Goal: Task Accomplishment & Management: Use online tool/utility

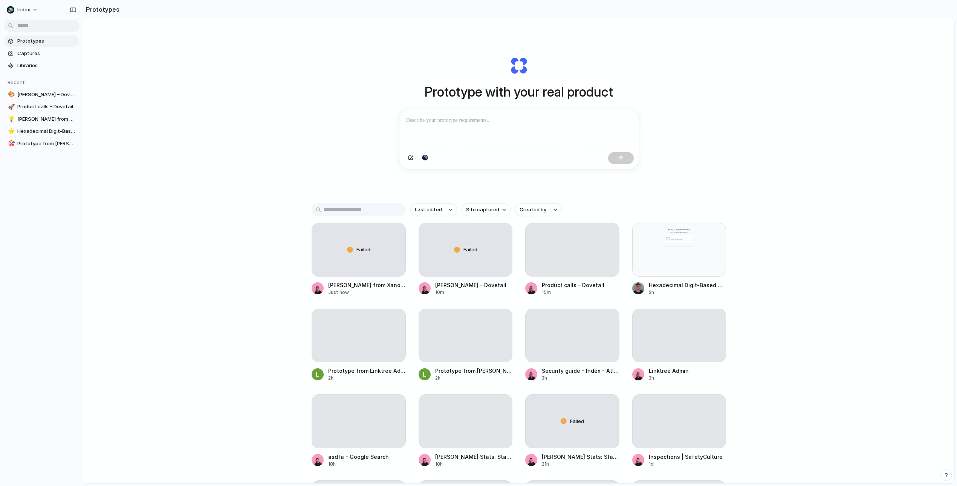
click at [252, 163] on div "Prototype with your real product Clone web app Clone screenshot Start from exis…" at bounding box center [519, 271] width 872 height 504
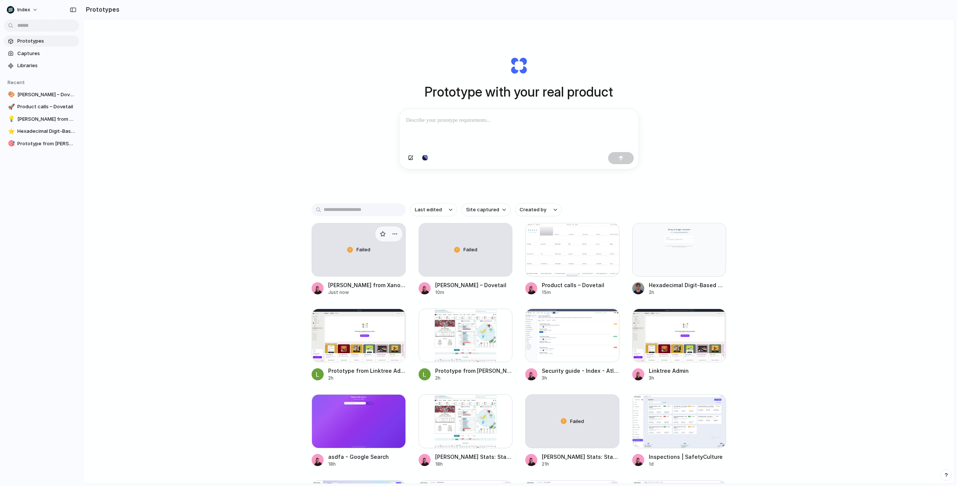
click at [357, 252] on span "Failed" at bounding box center [364, 250] width 14 height 8
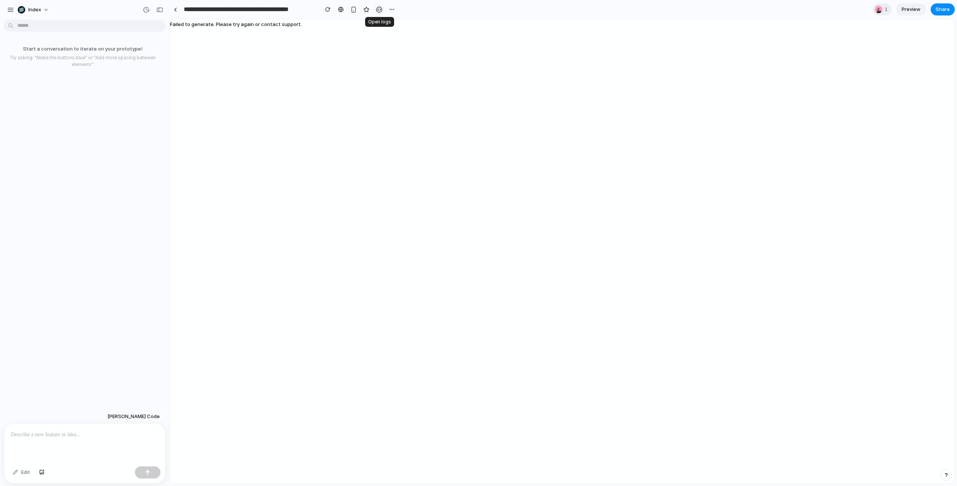
click at [377, 6] on div "button" at bounding box center [379, 9] width 6 height 6
click at [277, 43] on div "Failed to generate. Please try again or contact support." at bounding box center [236, 251] width 132 height 464
click at [340, 11] on div at bounding box center [341, 9] width 6 height 6
click at [176, 11] on div at bounding box center [175, 10] width 3 height 4
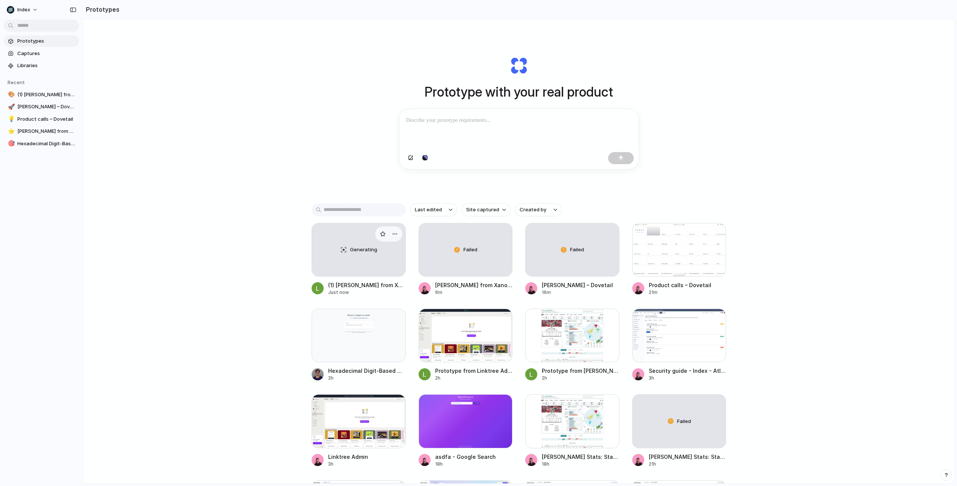
click at [358, 269] on div "Generating" at bounding box center [358, 249] width 93 height 53
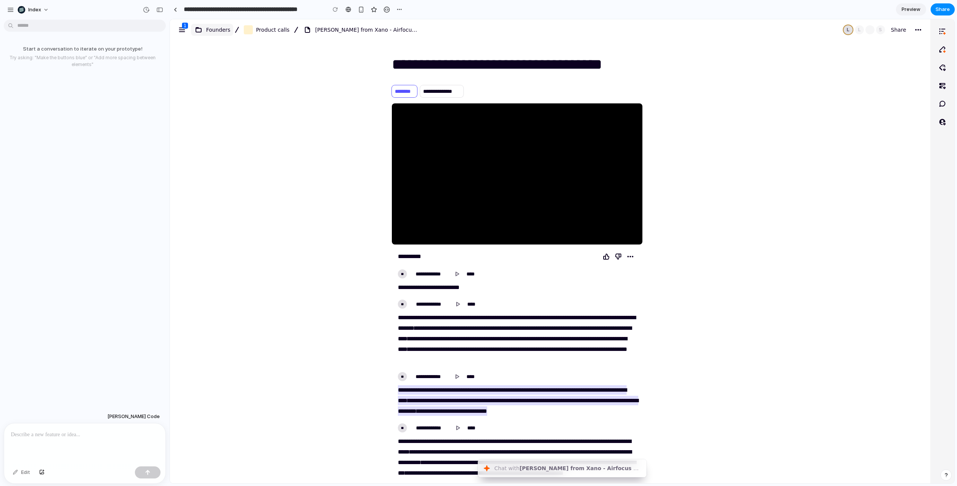
click at [208, 31] on span "Founders" at bounding box center [218, 29] width 24 height 9
click at [368, 358] on div "**********" at bounding box center [550, 251] width 761 height 464
click at [180, 29] on icon "Svg icon menu" at bounding box center [182, 29] width 9 height 9
click at [204, 29] on span "Founders" at bounding box center [212, 29] width 36 height 9
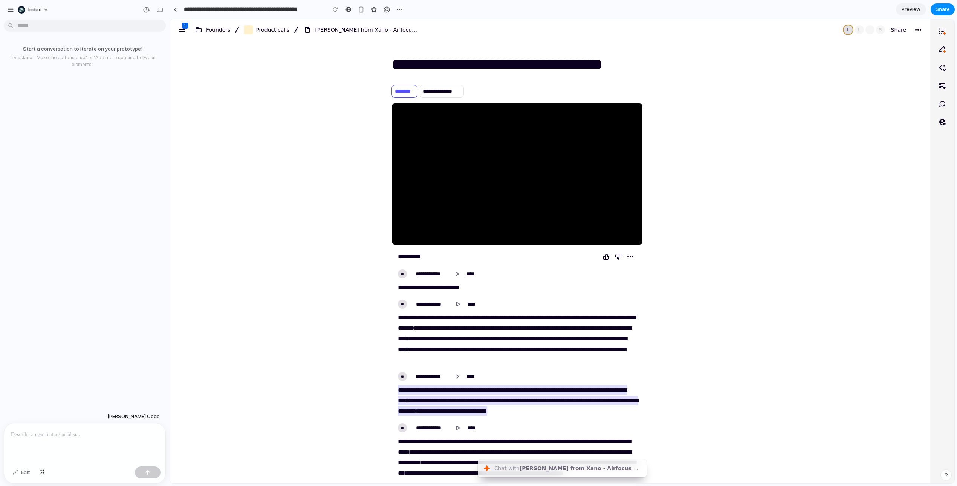
click at [822, 92] on div "**********" at bounding box center [550, 251] width 761 height 464
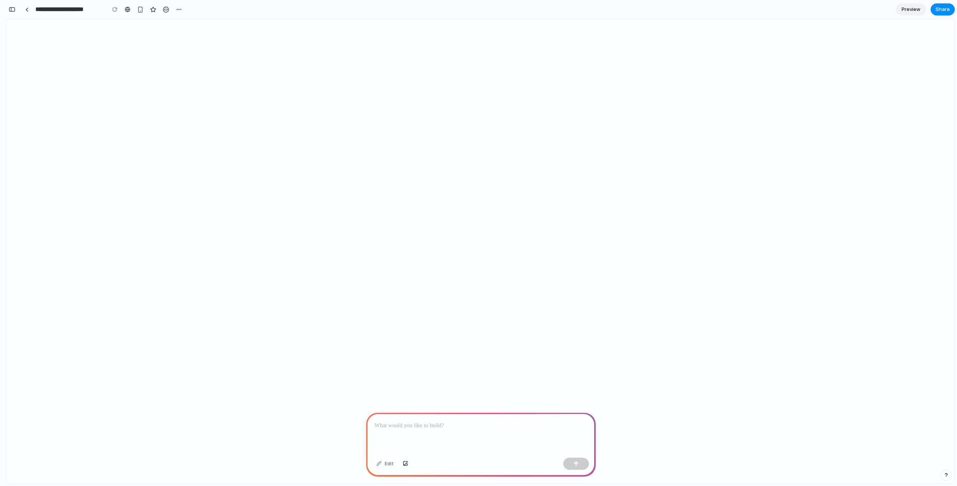
scroll to position [0, 7]
click at [432, 436] on div at bounding box center [481, 434] width 226 height 40
click at [432, 437] on div at bounding box center [481, 434] width 226 height 40
click at [433, 435] on div at bounding box center [481, 434] width 226 height 40
click at [453, 434] on div at bounding box center [481, 434] width 226 height 40
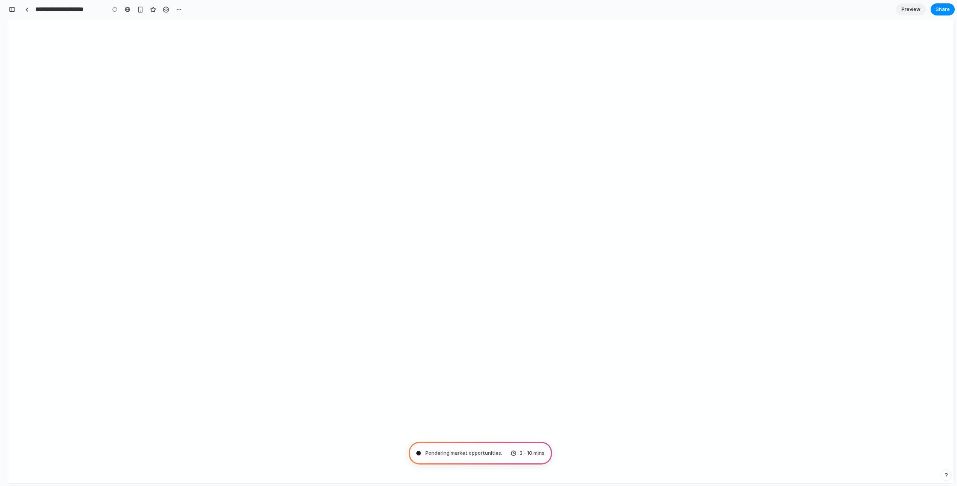
click at [478, 451] on span "Pondering market opportunities ." at bounding box center [464, 453] width 77 height 8
click at [478, 451] on span "Pondering market opportunities .." at bounding box center [465, 453] width 78 height 8
click at [482, 451] on span "Pondering market opportunities ..." at bounding box center [465, 453] width 79 height 8
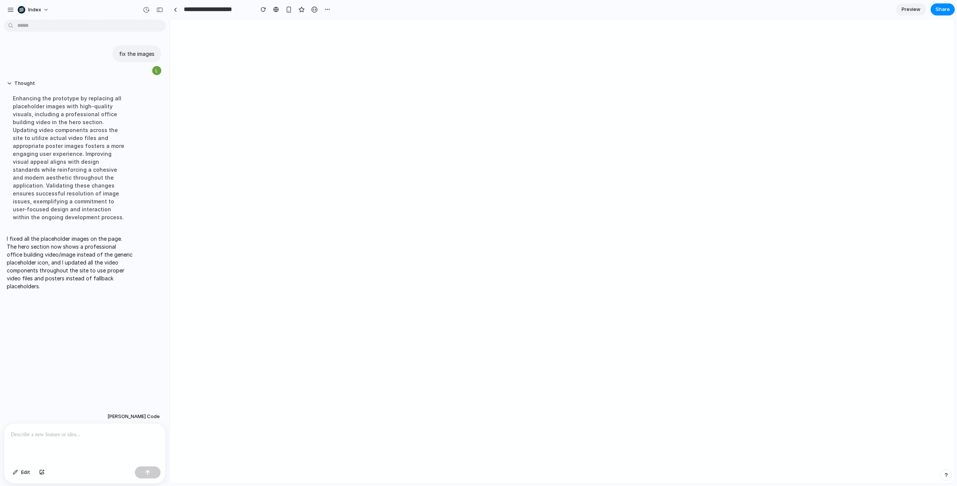
scroll to position [0, 0]
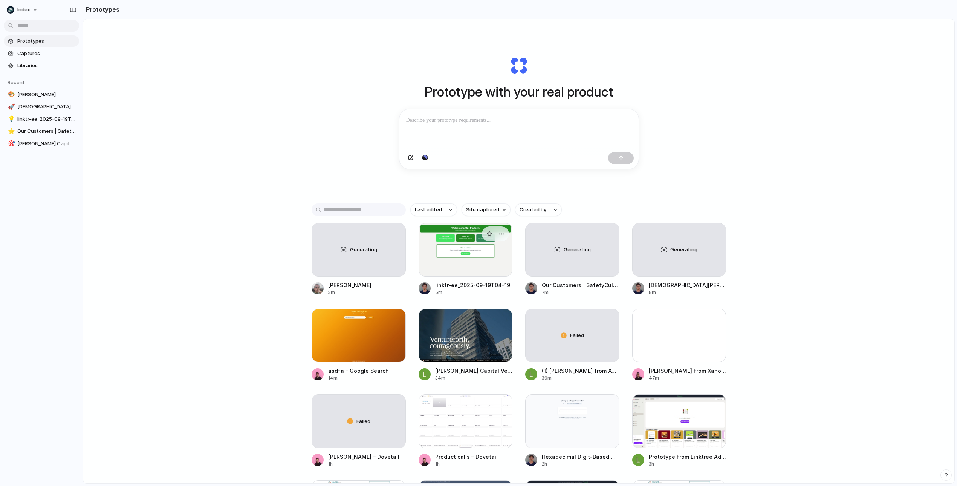
click at [464, 261] on div at bounding box center [466, 250] width 94 height 54
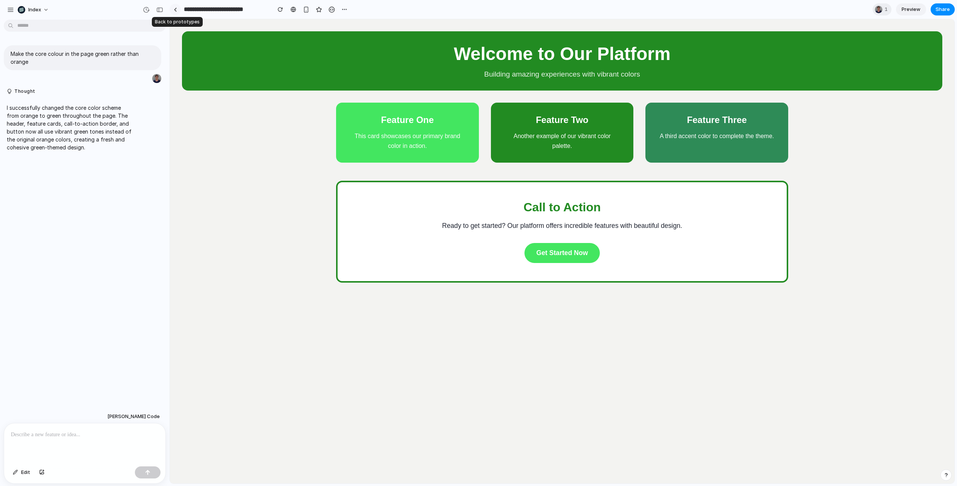
click at [175, 7] on link at bounding box center [175, 9] width 11 height 11
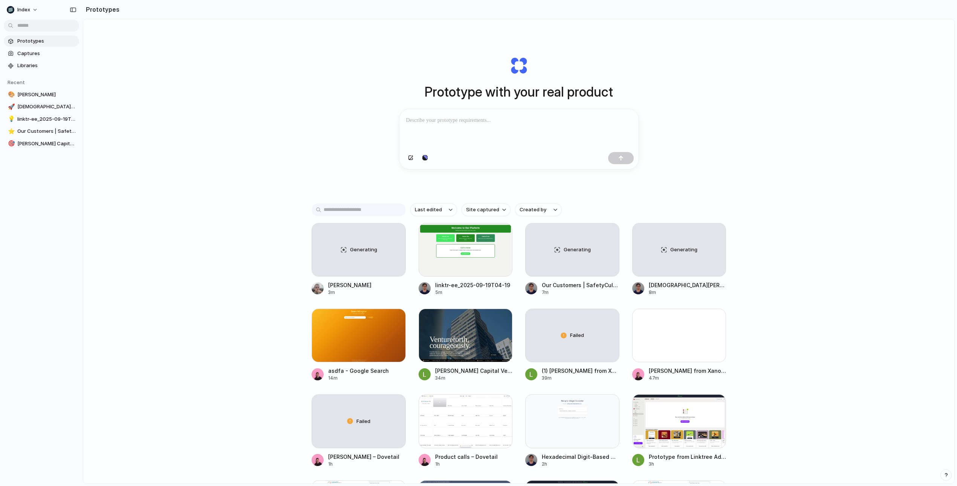
click at [490, 180] on div "Prototype with your real product Clone web app Clone screenshot Start from exis…" at bounding box center [519, 112] width 302 height 169
click at [392, 236] on div "button" at bounding box center [395, 234] width 6 height 6
click at [392, 236] on div "Open in new tab Copy link Delete" at bounding box center [478, 243] width 957 height 486
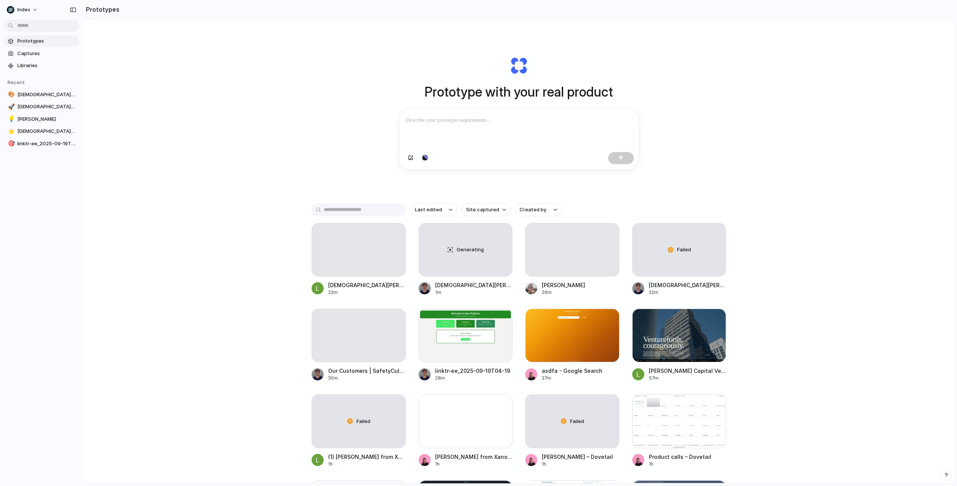
click at [759, 208] on div "Prototype with your real product Clone web app Clone screenshot Start from exis…" at bounding box center [519, 271] width 872 height 504
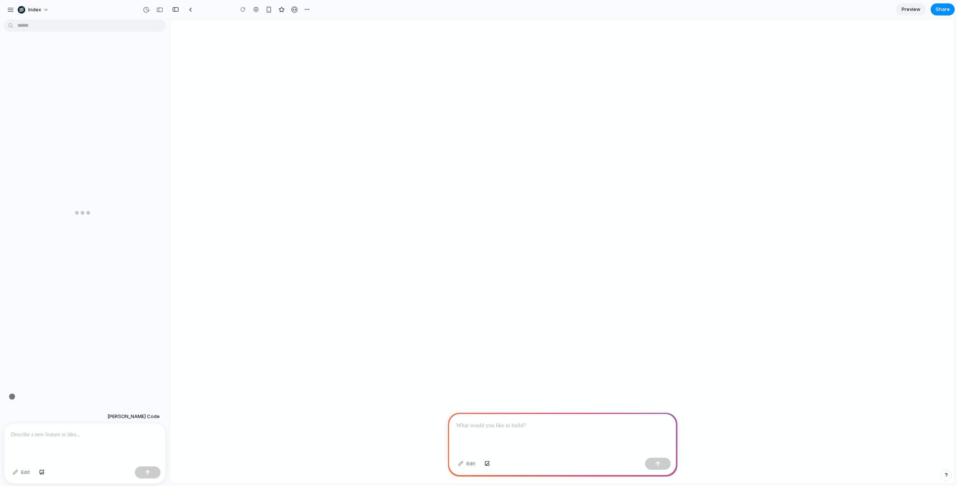
scroll to position [0, 7]
